Goal: Information Seeking & Learning: Compare options

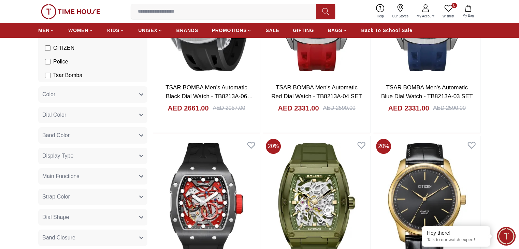
scroll to position [164, 0]
click at [101, 174] on button "Main Functions" at bounding box center [92, 177] width 109 height 16
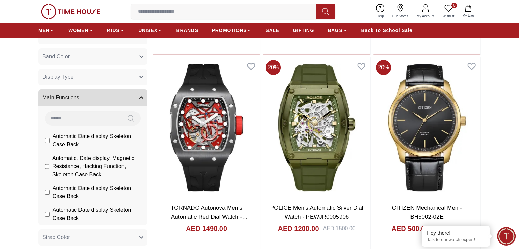
scroll to position [273, 0]
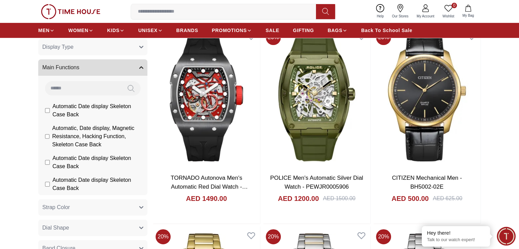
click at [103, 64] on button "Main Functions" at bounding box center [92, 67] width 109 height 16
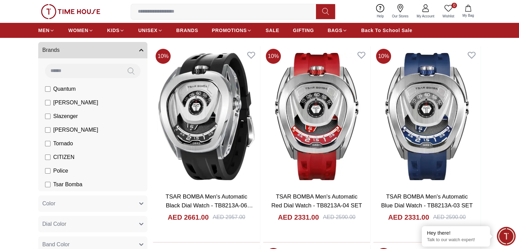
scroll to position [0, 0]
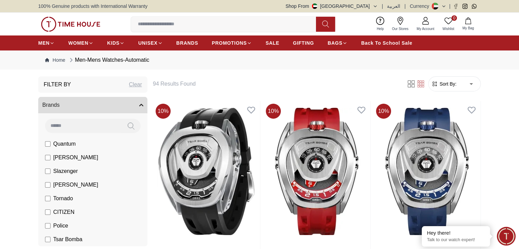
click at [453, 89] on form "Sort By: ​ ****** ​" at bounding box center [454, 83] width 53 height 15
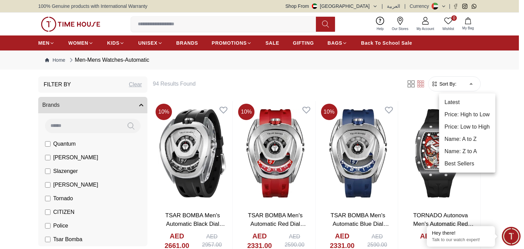
click at [475, 129] on li "Price: Low to High" at bounding box center [467, 127] width 56 height 12
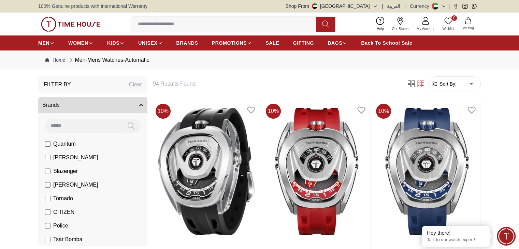
type input "*"
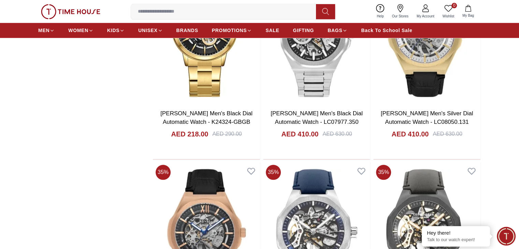
scroll to position [737, 0]
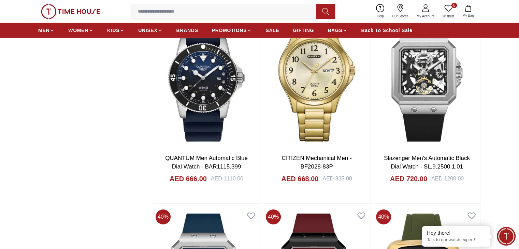
scroll to position [2307, 0]
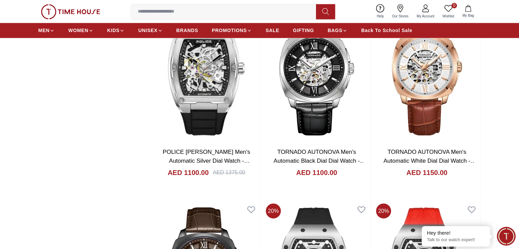
scroll to position [3713, 0]
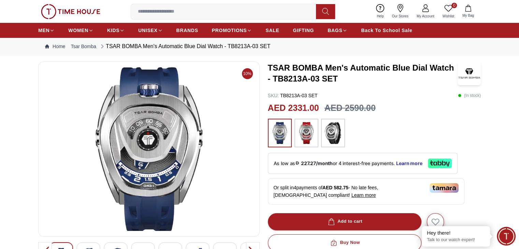
scroll to position [27, 0]
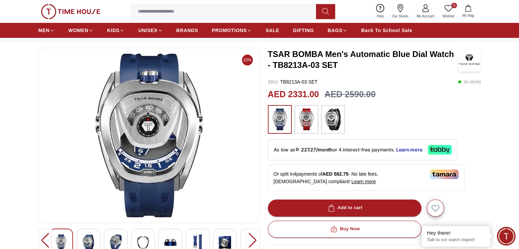
click at [154, 123] on img at bounding box center [149, 136] width 210 height 164
click at [120, 247] on img at bounding box center [116, 243] width 12 height 16
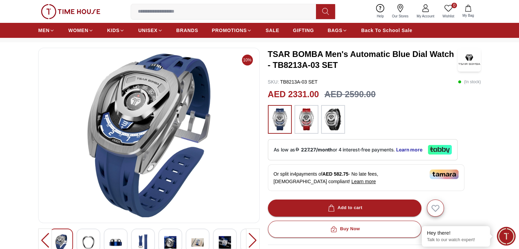
click at [123, 235] on div at bounding box center [116, 241] width 24 height 24
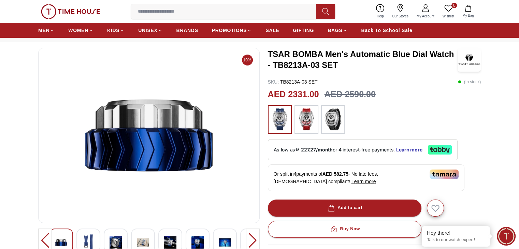
click at [136, 233] on div at bounding box center [143, 241] width 24 height 24
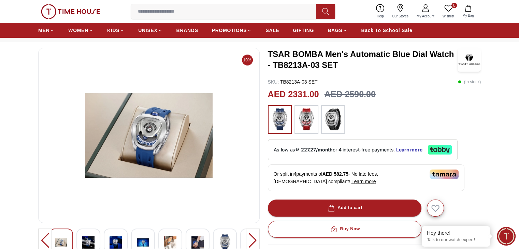
click at [176, 233] on div at bounding box center [170, 241] width 24 height 24
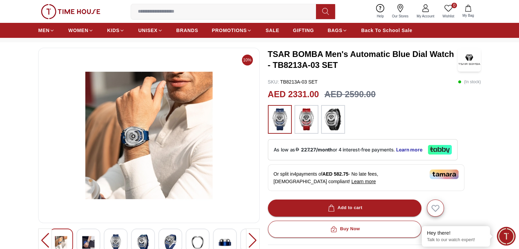
click at [181, 233] on div at bounding box center [170, 241] width 24 height 24
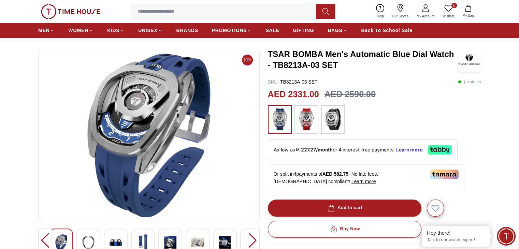
click at [205, 235] on div at bounding box center [198, 241] width 24 height 24
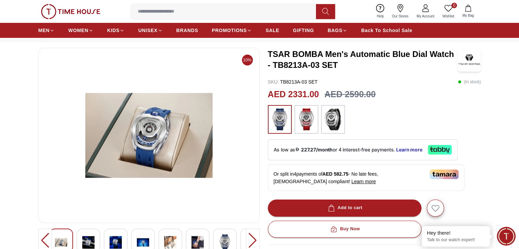
click at [212, 237] on div at bounding box center [149, 242] width 222 height 27
click at [202, 239] on img at bounding box center [198, 243] width 12 height 16
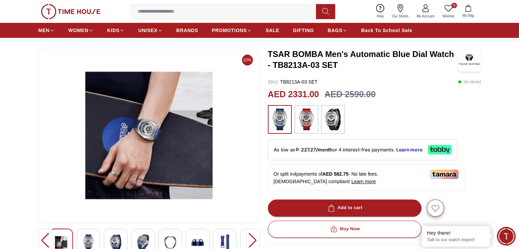
click at [222, 240] on img at bounding box center [225, 243] width 12 height 16
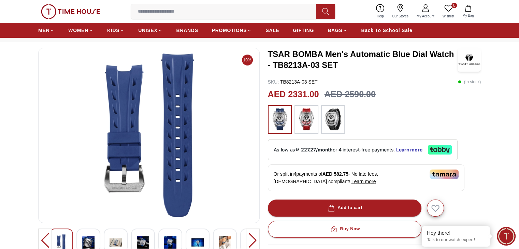
click at [252, 239] on div at bounding box center [253, 241] width 14 height 24
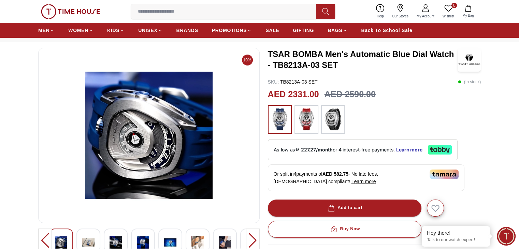
click at [172, 155] on img at bounding box center [149, 136] width 210 height 164
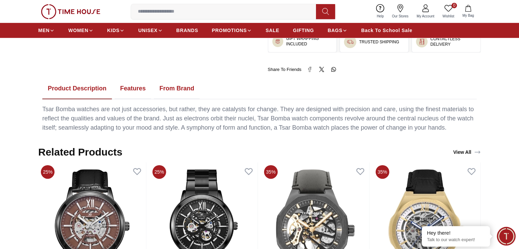
scroll to position [369, 0]
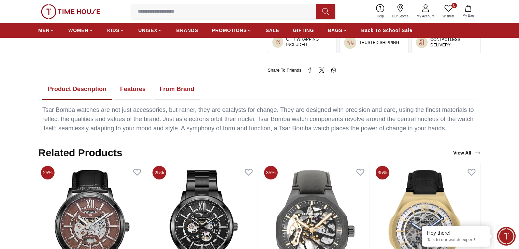
click at [138, 88] on button "Features" at bounding box center [133, 89] width 37 height 21
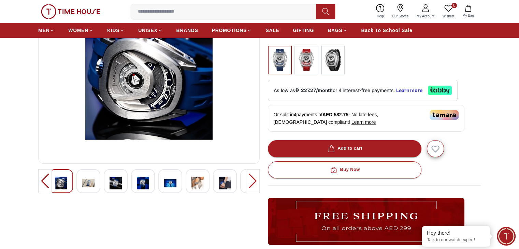
scroll to position [0, 0]
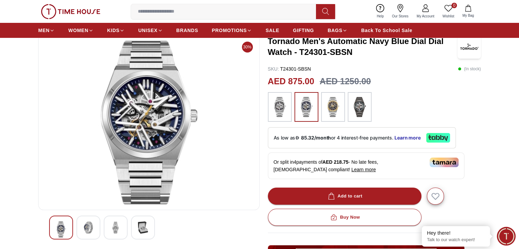
scroll to position [41, 0]
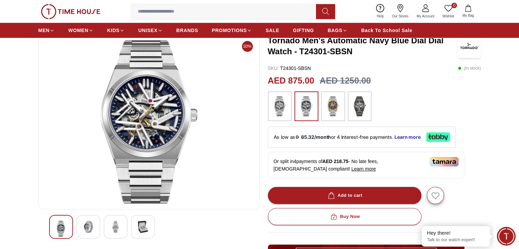
click at [113, 226] on img at bounding box center [116, 227] width 12 height 12
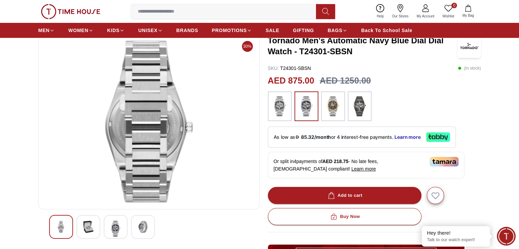
click at [98, 225] on div at bounding box center [88, 227] width 24 height 24
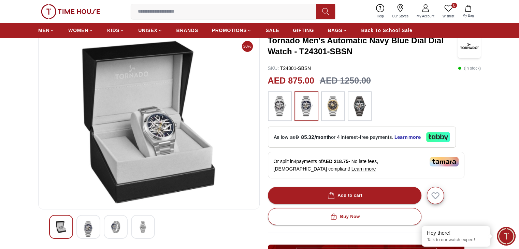
click at [144, 231] on img at bounding box center [143, 227] width 12 height 12
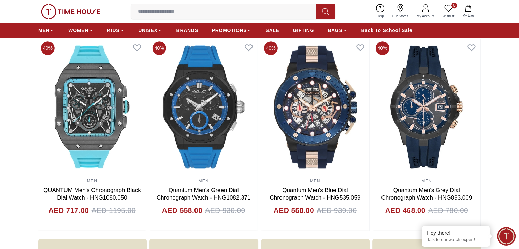
scroll to position [912, 0]
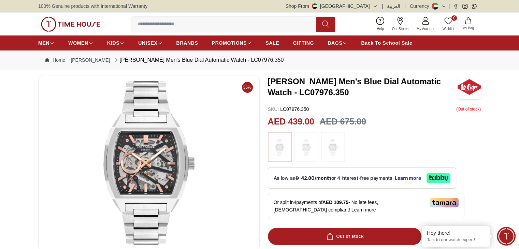
click at [477, 123] on div "AED 439.00 AED 675.00" at bounding box center [374, 121] width 213 height 13
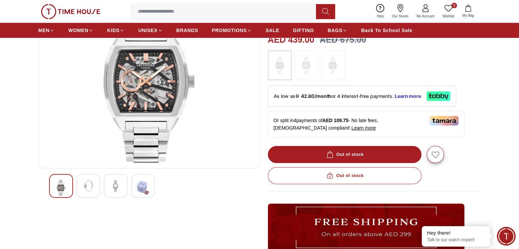
scroll to position [41, 0]
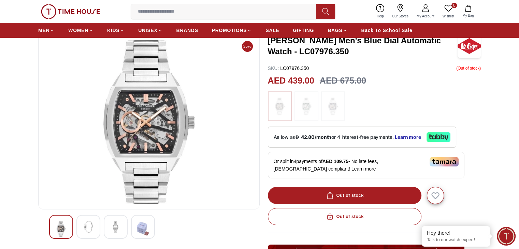
click at [91, 226] on img at bounding box center [88, 227] width 12 height 12
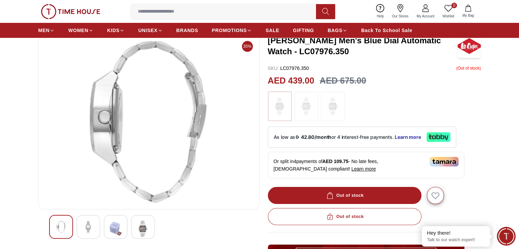
click at [105, 228] on div at bounding box center [116, 227] width 24 height 24
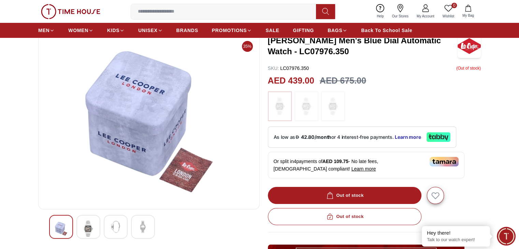
click at [137, 226] on img at bounding box center [143, 227] width 12 height 12
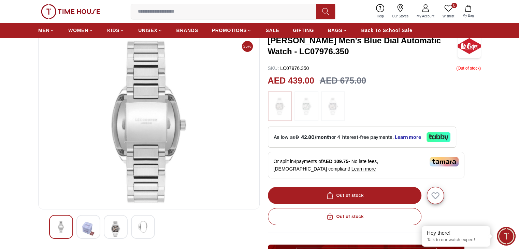
click at [150, 226] on div at bounding box center [143, 227] width 24 height 24
